Goal: Transaction & Acquisition: Obtain resource

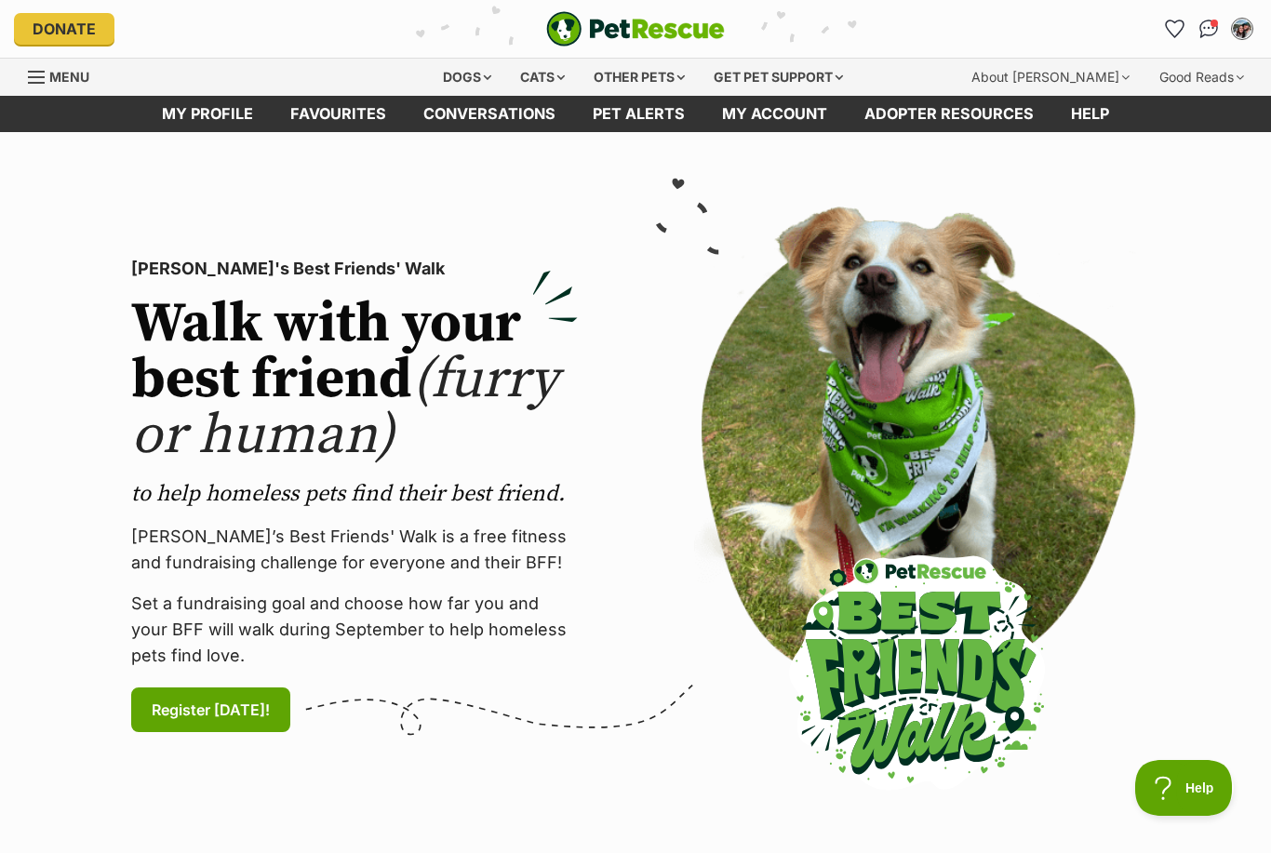
click at [462, 80] on div "Dogs" at bounding box center [467, 77] width 74 height 37
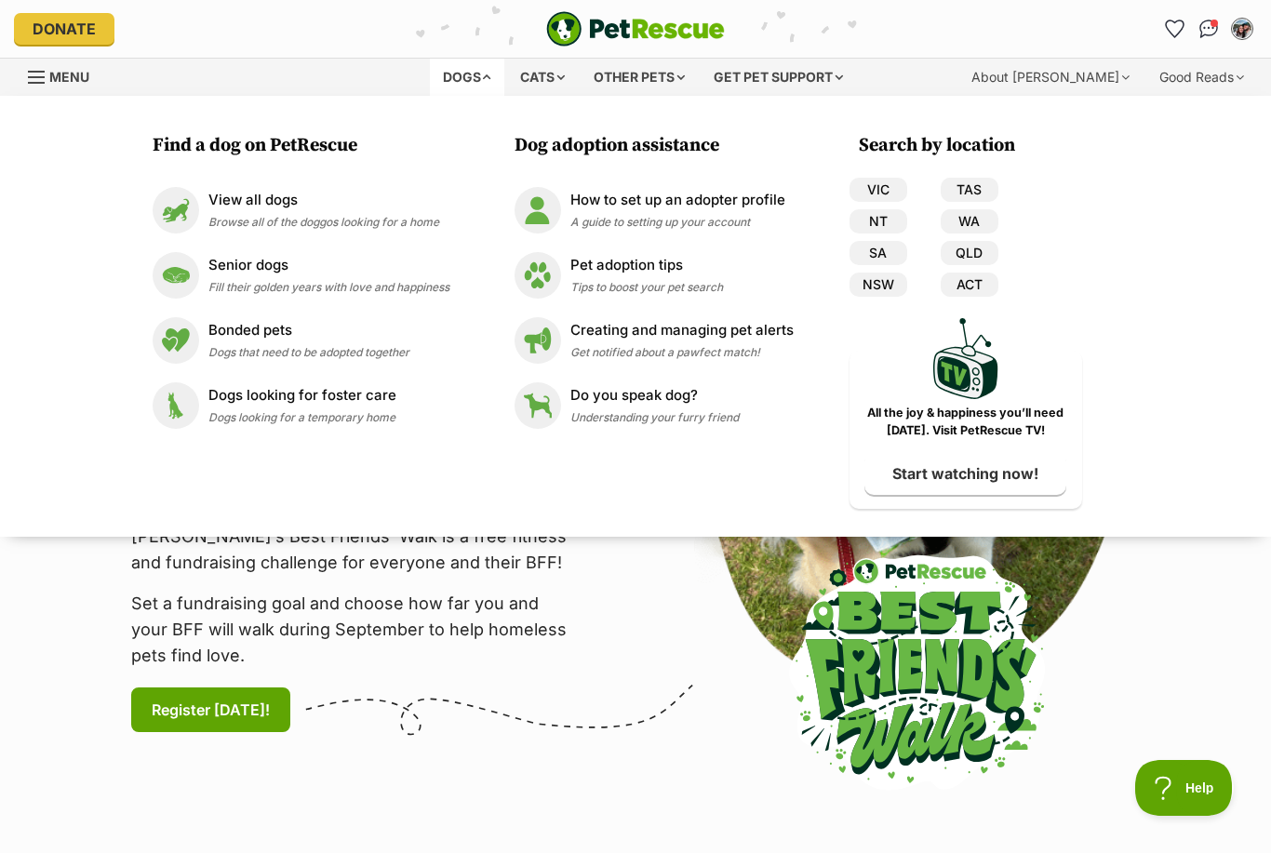
click at [382, 217] on span "Browse all of the doggos looking for a home" at bounding box center [323, 222] width 231 height 14
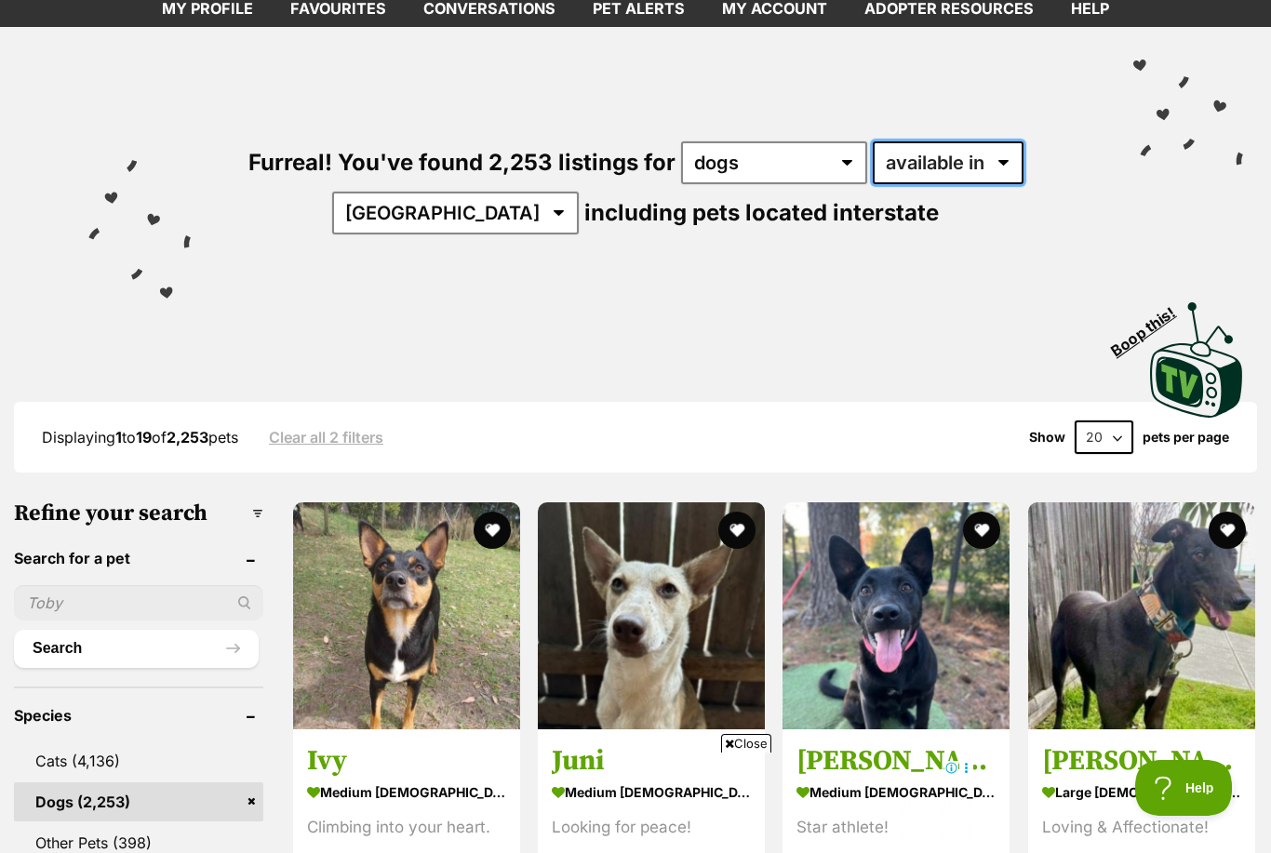
click at [964, 154] on select "available in located in" at bounding box center [948, 162] width 151 height 43
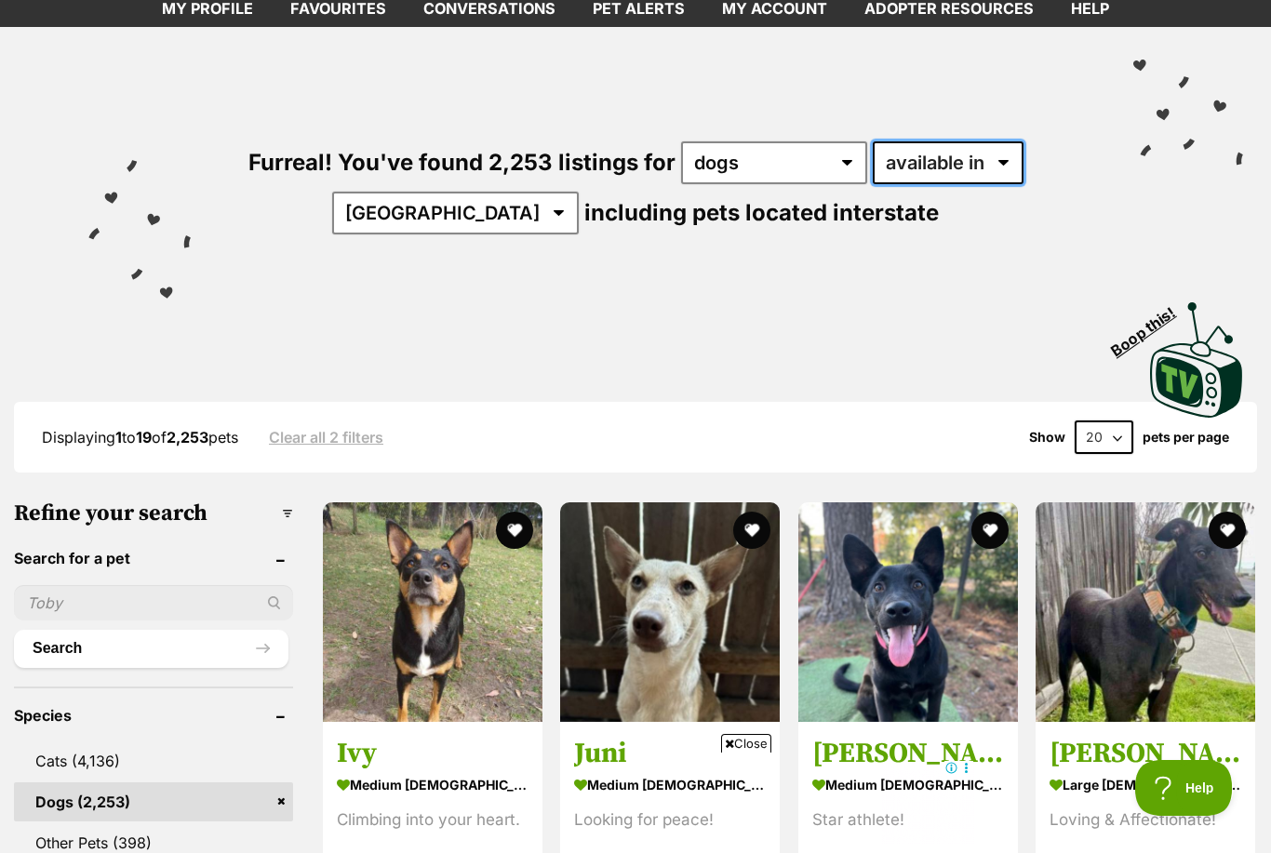
select select "disabled"
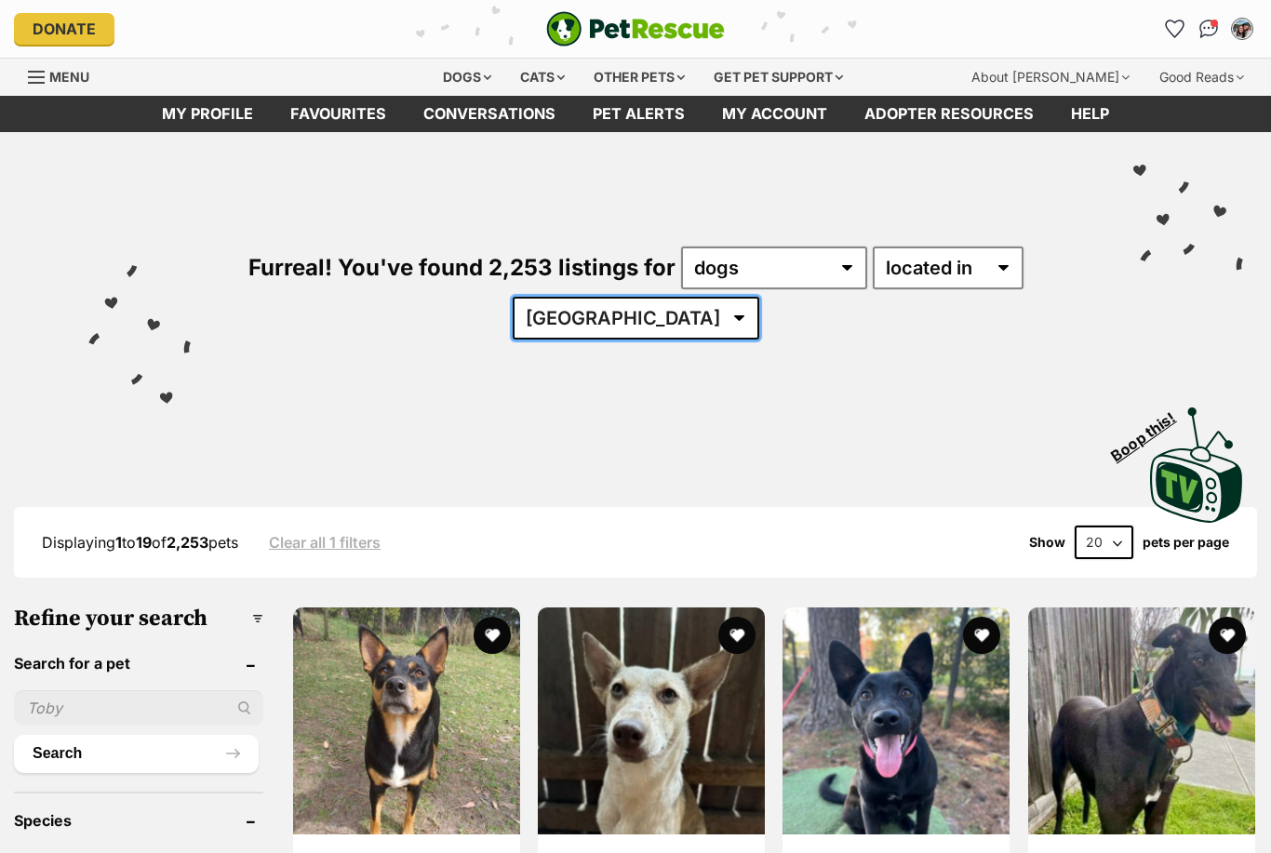
click at [648, 326] on select "Australia ACT NSW NT QLD SA TAS VIC WA" at bounding box center [636, 318] width 247 height 43
select select "QLD"
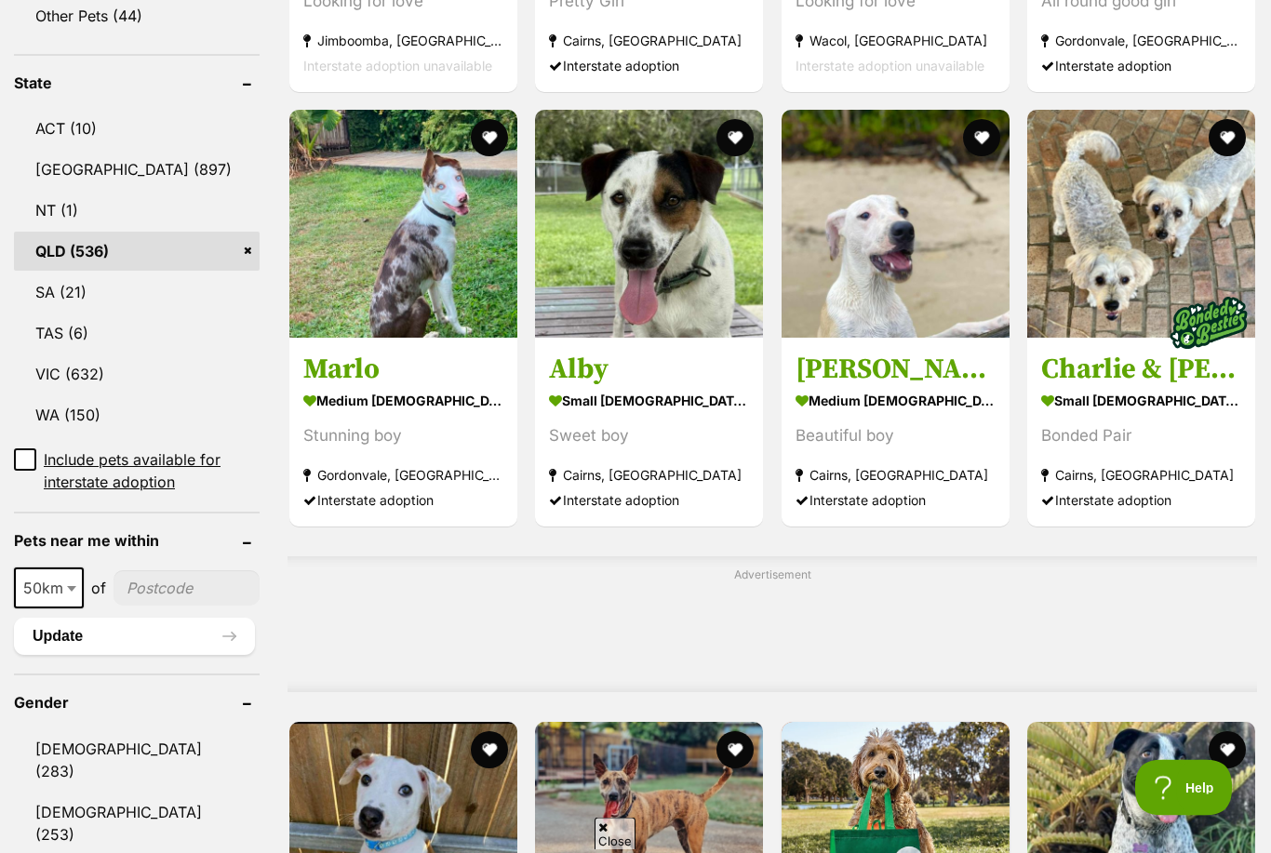
scroll to position [933, 0]
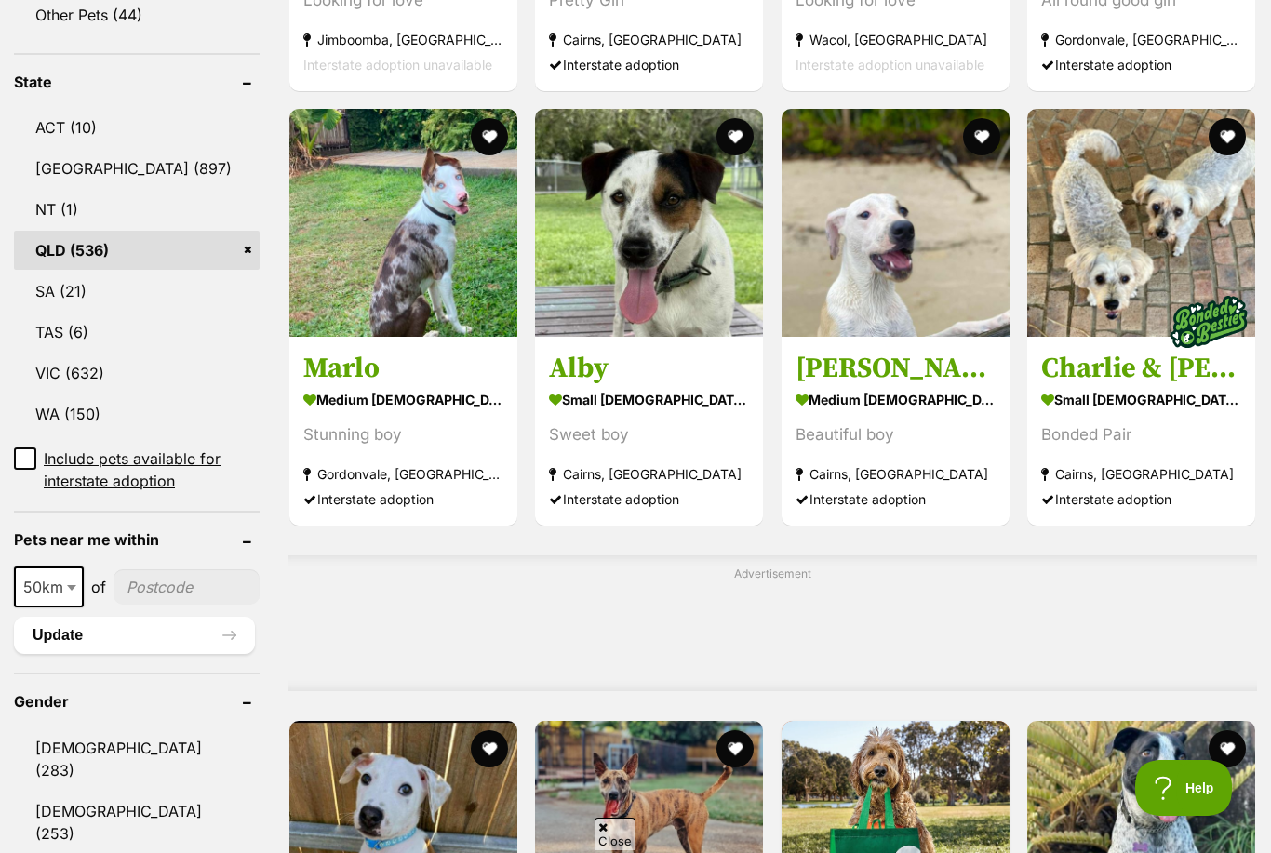
click at [148, 605] on input"] "postcode" at bounding box center [187, 586] width 146 height 35
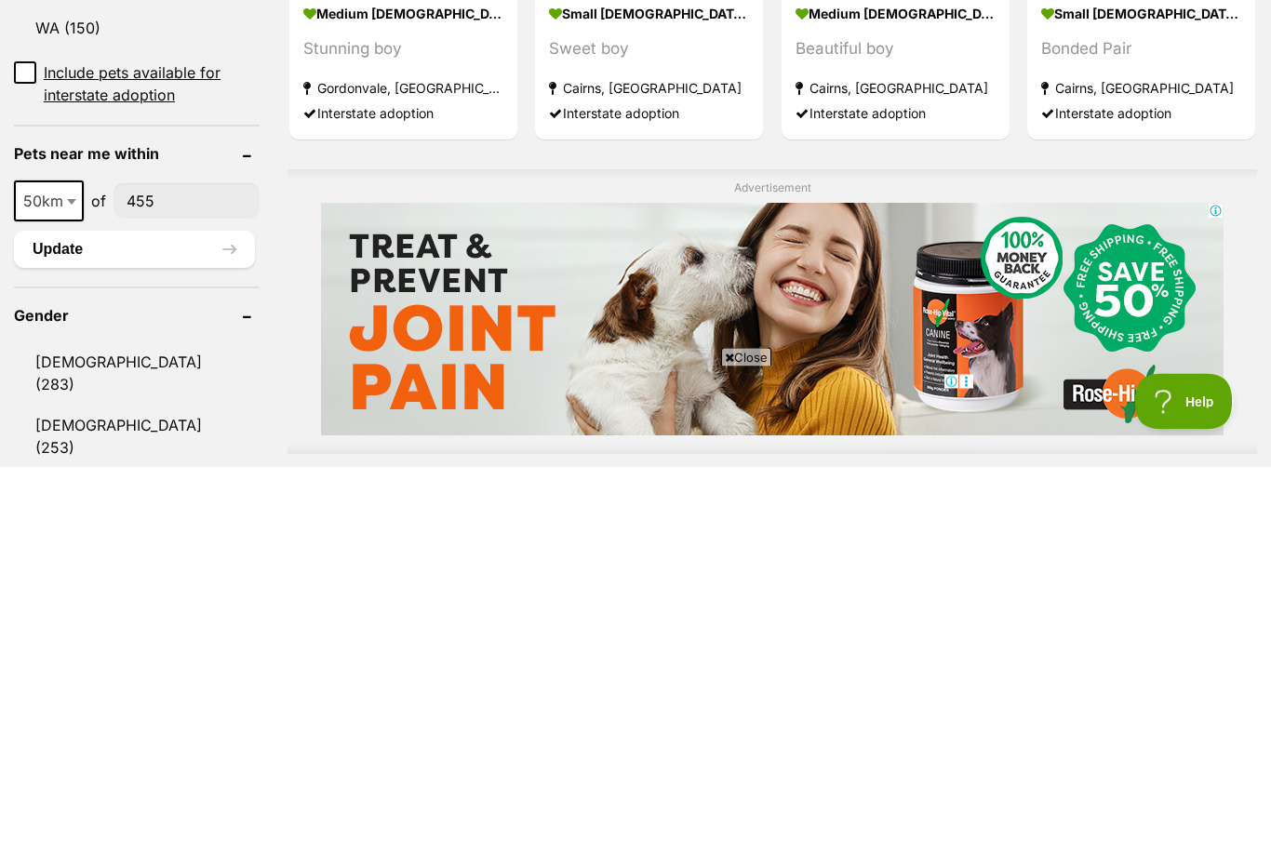
scroll to position [0, 0]
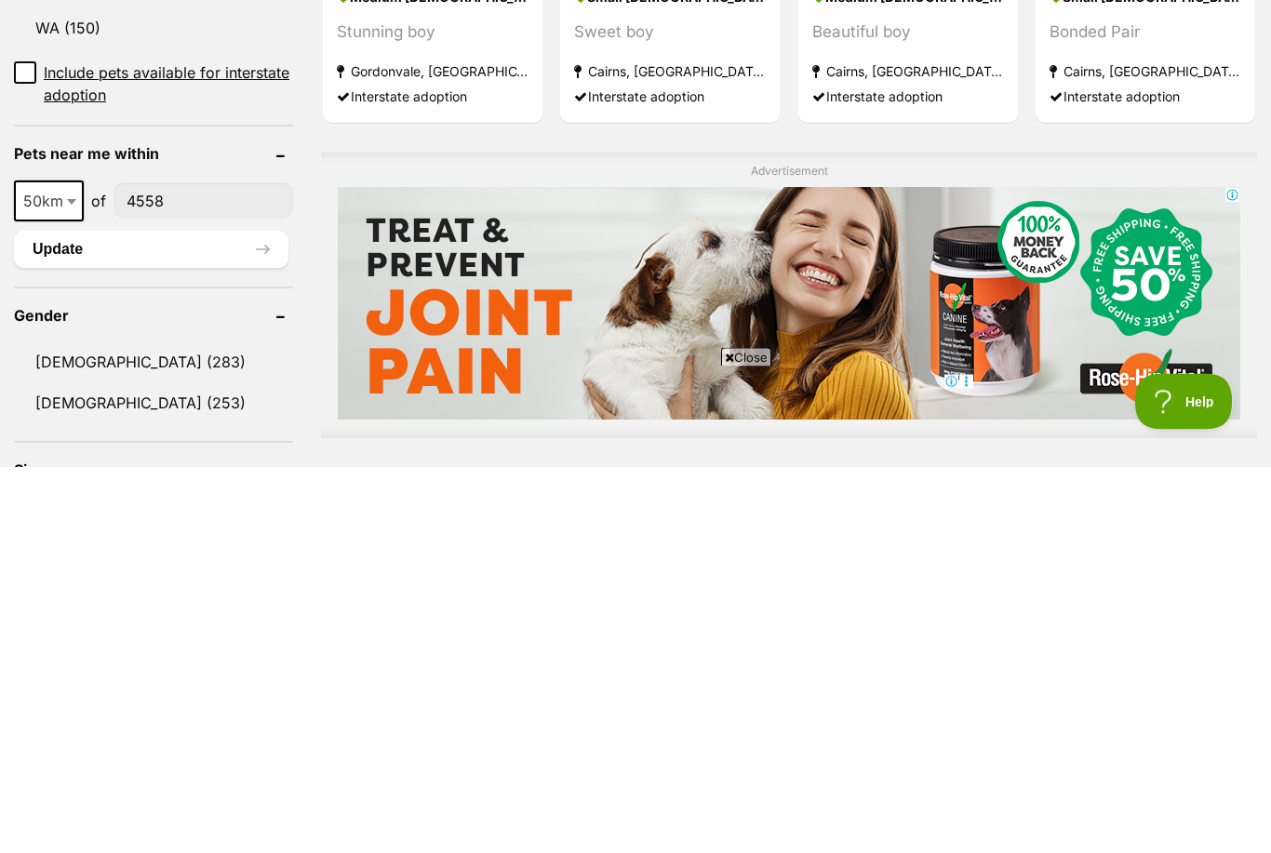
type input"] "4558"
click at [47, 575] on span "50km" at bounding box center [49, 588] width 66 height 26
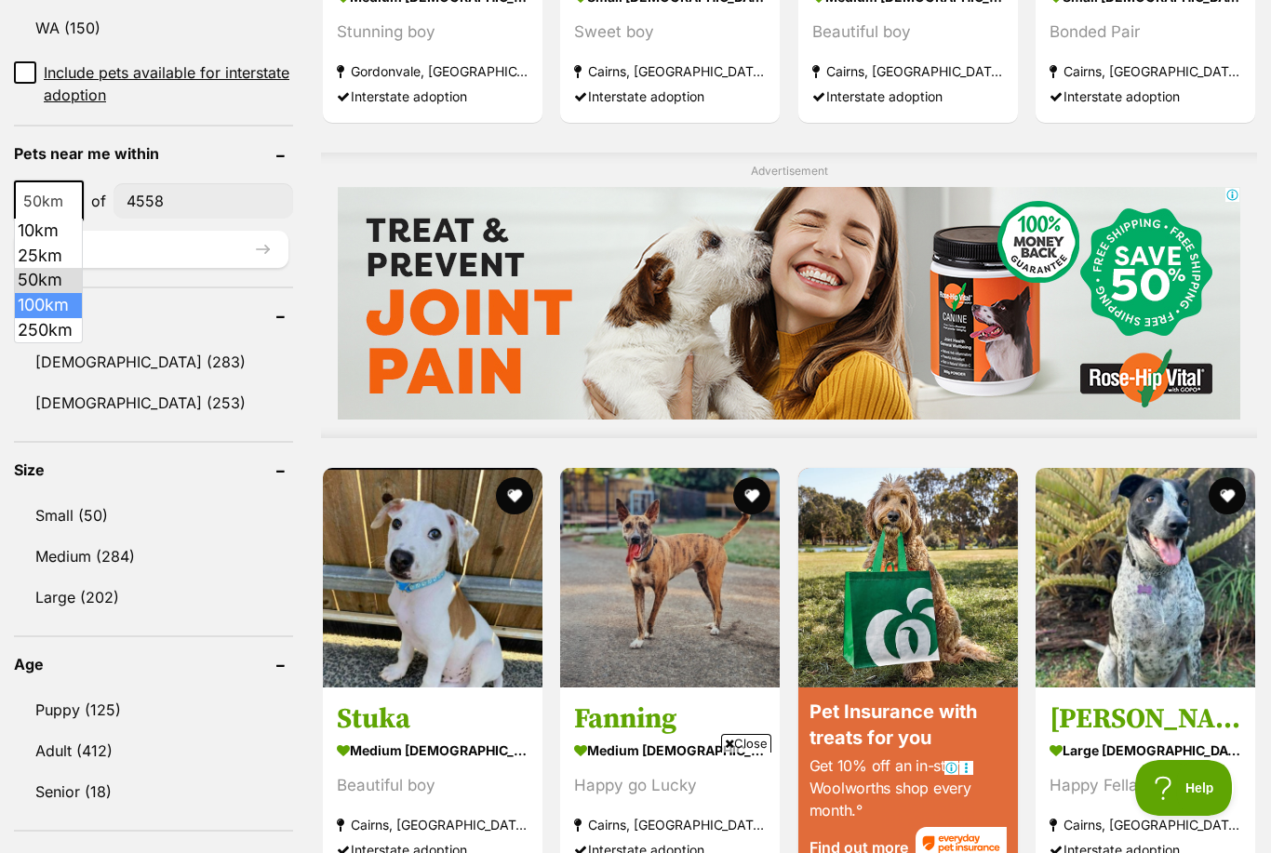
select select "100"
click at [232, 255] on button "Update" at bounding box center [151, 249] width 274 height 37
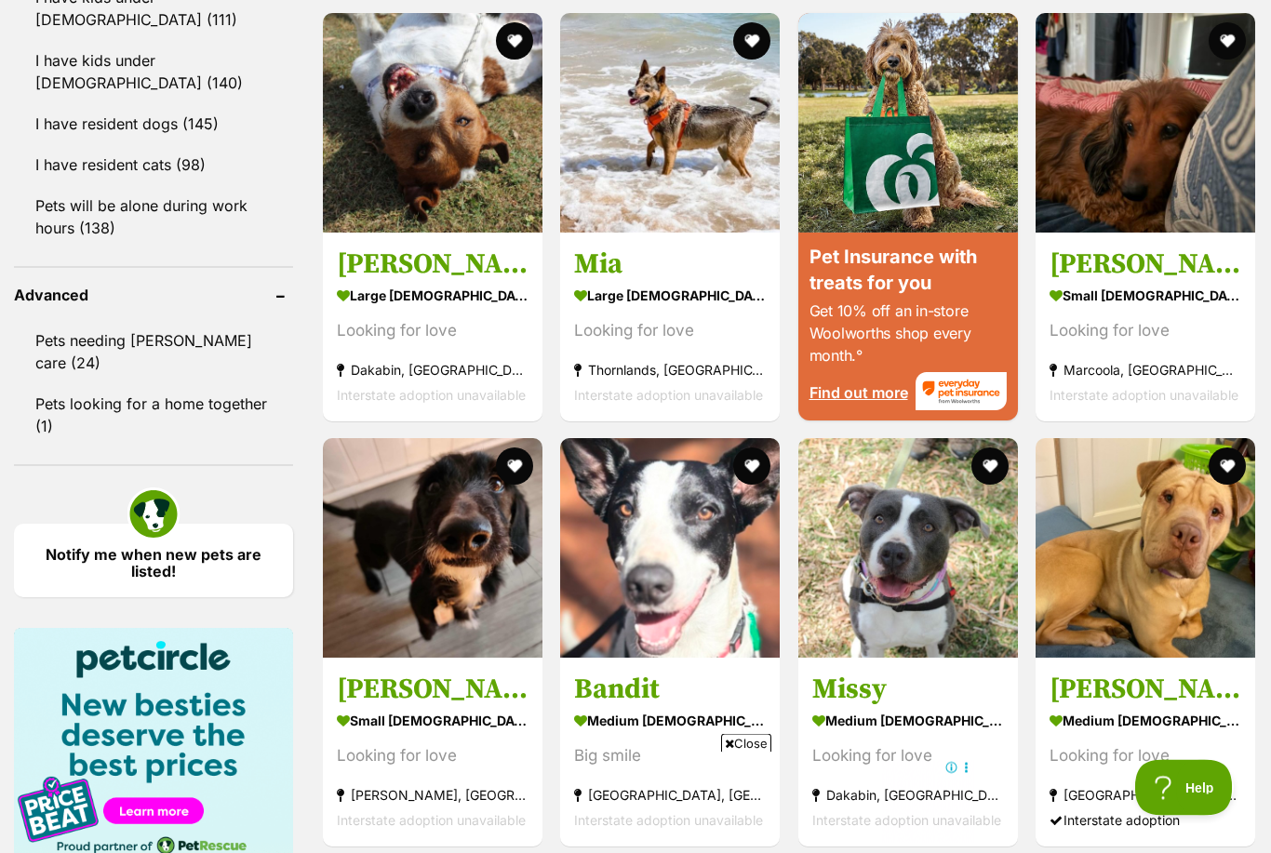
scroll to position [1724, 0]
